Goal: Task Accomplishment & Management: Manage account settings

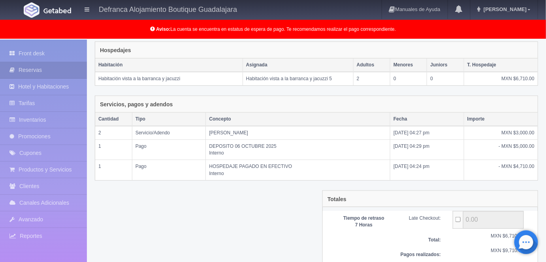
scroll to position [169, 0]
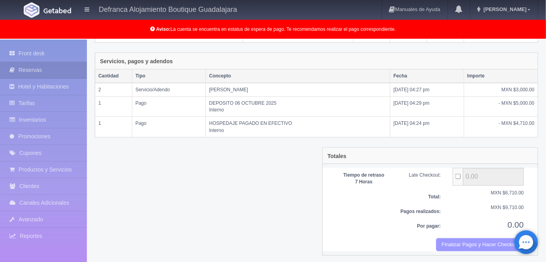
click at [475, 242] on button "Finalizar Pagos y Hacer Checkout" at bounding box center [481, 244] width 88 height 13
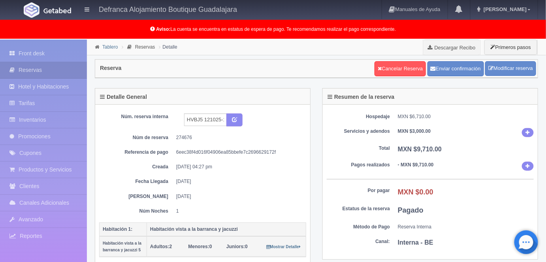
click at [108, 48] on link "Tablero" at bounding box center [109, 47] width 15 height 6
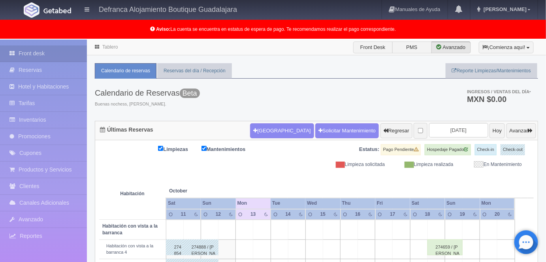
click at [108, 48] on link "Tablero" at bounding box center [109, 47] width 15 height 6
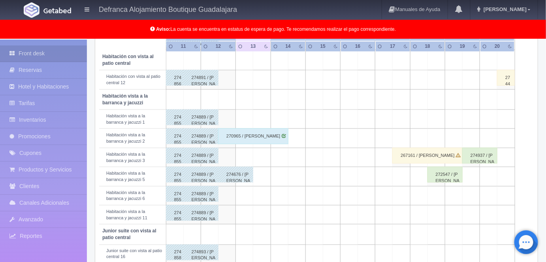
scroll to position [268, 0]
